Goal: Task Accomplishment & Management: Manage account settings

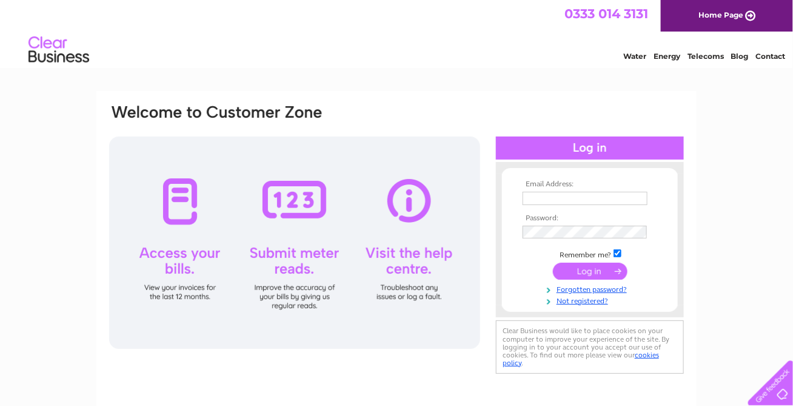
type input "lorraine@bermarproperties.com"
click at [577, 275] on input "submit" at bounding box center [590, 271] width 75 height 17
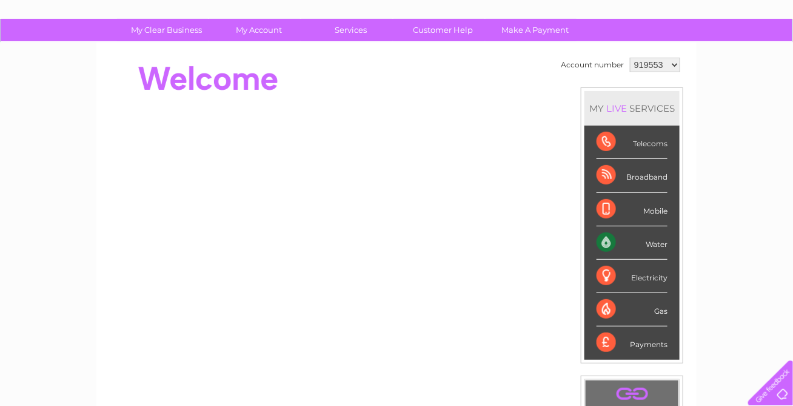
scroll to position [61, 0]
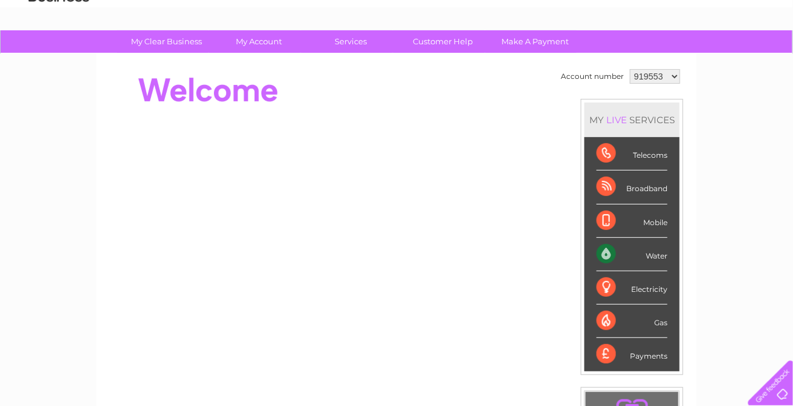
click at [671, 73] on select "919553 984398 1125140 1148942 1150547" at bounding box center [655, 76] width 50 height 15
select select "1148942"
click at [630, 69] on select "919553 984398 1125140 1148942 1150547" at bounding box center [655, 76] width 50 height 15
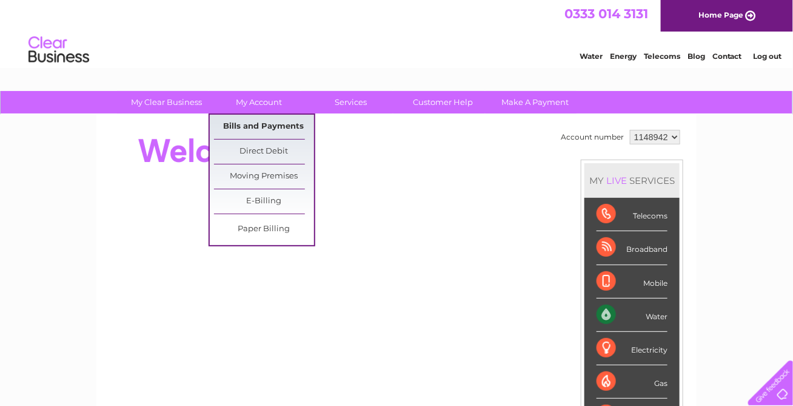
click at [263, 129] on link "Bills and Payments" at bounding box center [264, 127] width 100 height 24
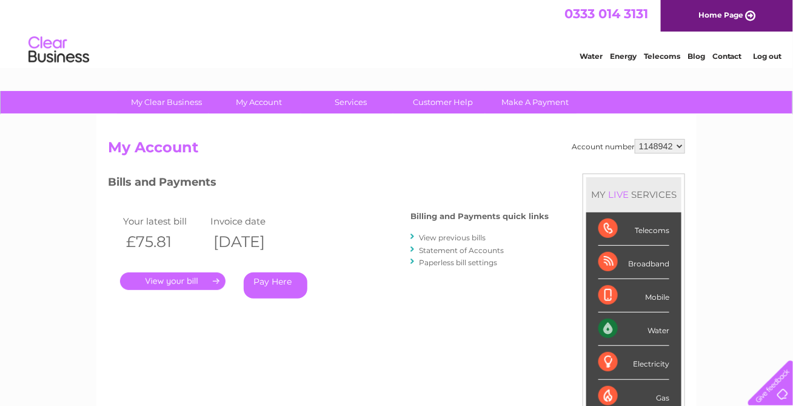
click at [680, 147] on select "919553 984398 1125140 1148942 1150547" at bounding box center [660, 146] width 50 height 15
select select "919553"
click at [637, 139] on select "919553 984398 1125140 1148942 1150547" at bounding box center [660, 146] width 50 height 15
